Goal: Information Seeking & Learning: Understand process/instructions

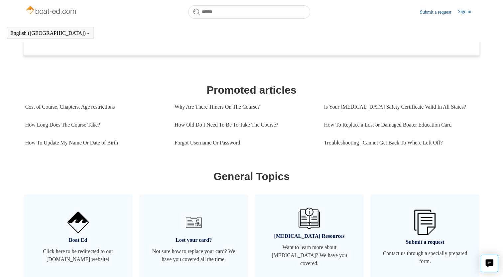
scroll to position [252, 0]
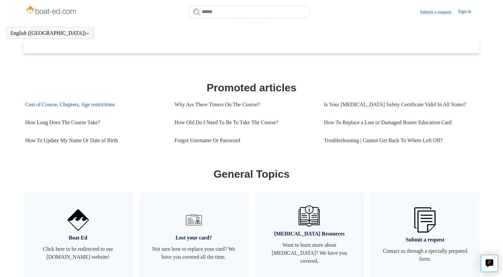
click at [97, 103] on link "Cost of Course, Chapters, Age restrictions" at bounding box center [94, 105] width 139 height 18
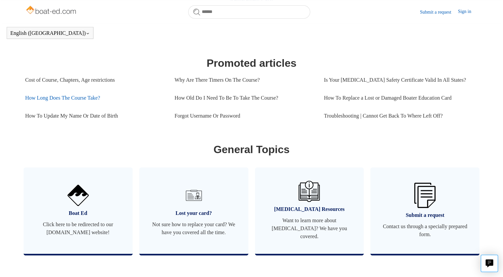
scroll to position [276, 0]
click at [104, 117] on link "How To Update My Name Or Date of Birth" at bounding box center [94, 116] width 139 height 18
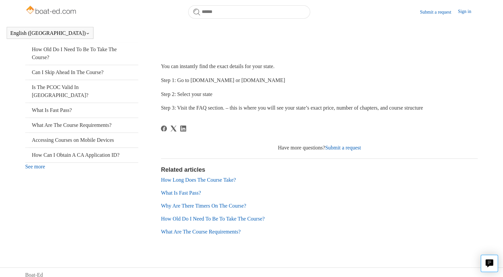
scroll to position [137, 0]
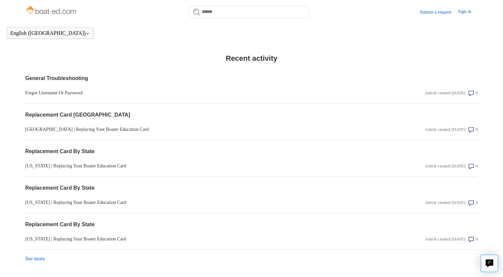
scroll to position [524, 0]
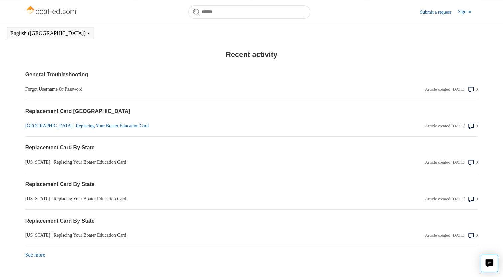
scroll to position [542, 0]
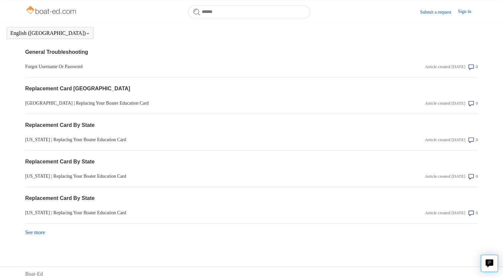
click at [41, 230] on link "See more items from recent activity" at bounding box center [35, 233] width 20 height 6
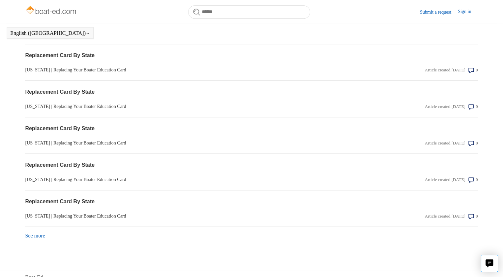
scroll to position [724, 0]
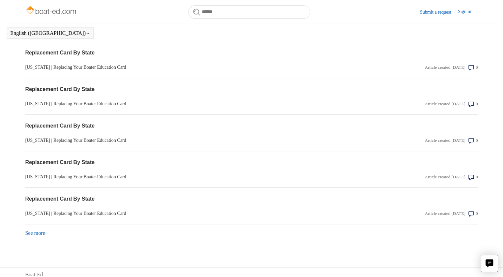
click at [44, 230] on link "See more items from recent activity" at bounding box center [35, 233] width 20 height 6
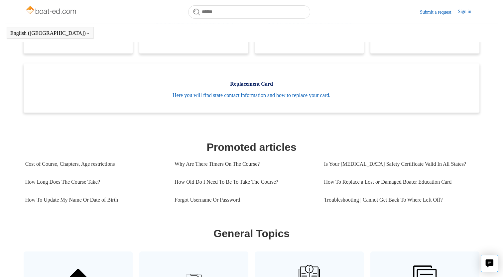
scroll to position [192, 0]
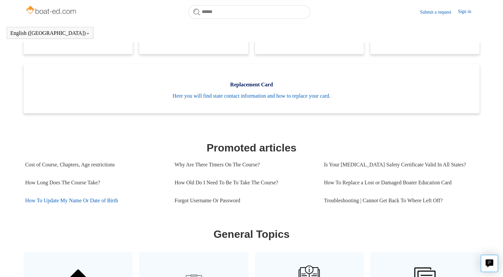
click at [87, 200] on link "How To Update My Name Or Date of Birth" at bounding box center [94, 201] width 139 height 18
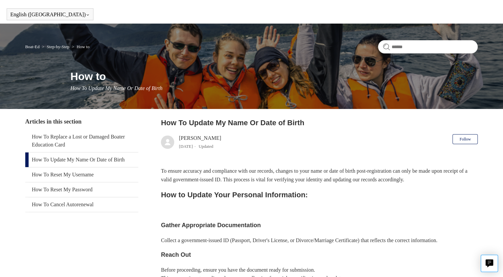
scroll to position [21, 0]
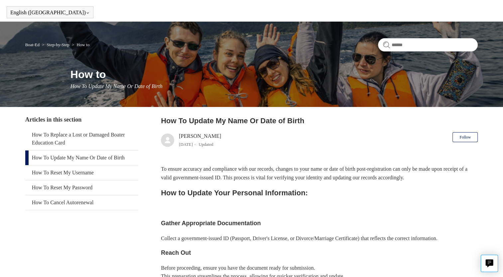
click at [113, 158] on link "How To Update My Name Or Date of Birth" at bounding box center [81, 158] width 113 height 15
